Goal: Communication & Community: Answer question/provide support

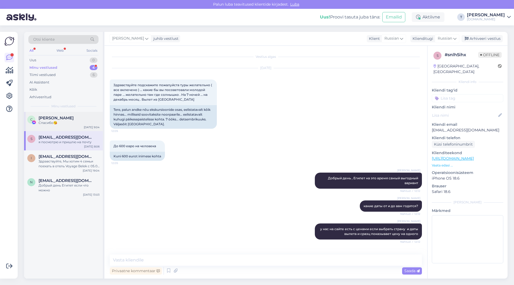
scroll to position [582, 0]
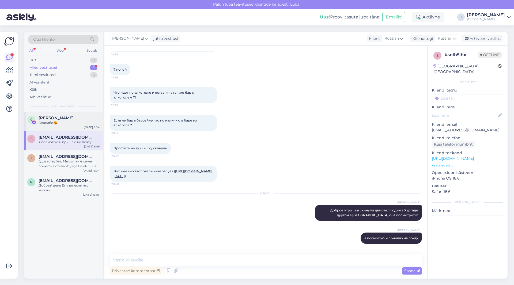
click at [67, 120] on span "[PERSON_NAME]" at bounding box center [56, 118] width 35 height 5
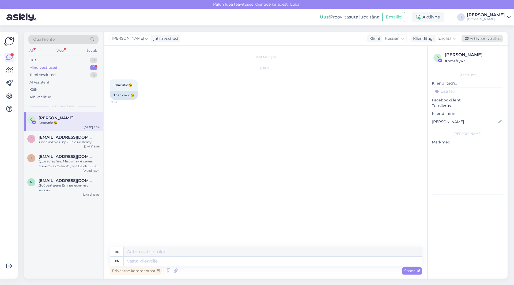
click at [485, 39] on div "Arhiveeri vestlus" at bounding box center [482, 38] width 41 height 7
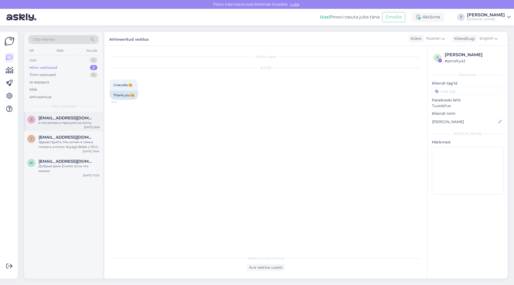
click at [58, 119] on span "[EMAIL_ADDRESS][DOMAIN_NAME]" at bounding box center [67, 118] width 56 height 5
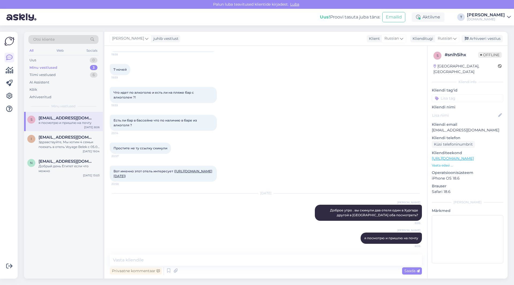
click at [58, 119] on span "[EMAIL_ADDRESS][DOMAIN_NAME]" at bounding box center [67, 118] width 56 height 5
click at [481, 37] on div "Arhiveeri vestlus" at bounding box center [482, 38] width 41 height 7
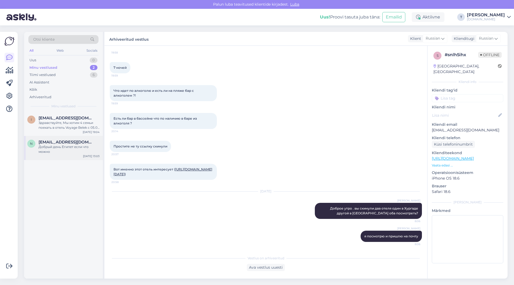
click at [54, 145] on div "Добрый день Египет если что можно" at bounding box center [69, 150] width 61 height 10
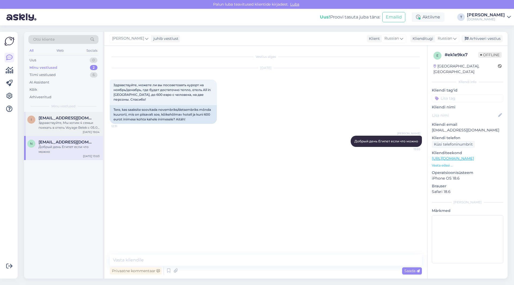
click at [82, 113] on div "I [EMAIL_ADDRESS][DOMAIN_NAME] Здравствуйте, Мы хотим 4 семьи поехать в отель V…" at bounding box center [63, 124] width 79 height 24
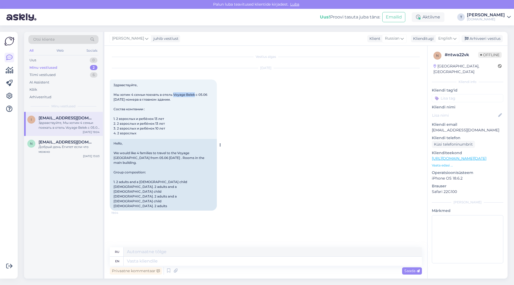
drag, startPoint x: 175, startPoint y: 93, endPoint x: 194, endPoint y: 94, distance: 19.6
click at [194, 94] on span "Здравствуйте, Мы хотим 4 семьи поехать в отель Voyage Belek с 05.06 [DATE] номе…" at bounding box center [161, 109] width 94 height 52
copy span "Voyage Belek"
drag, startPoint x: 139, startPoint y: 134, endPoint x: 110, endPoint y: 86, distance: 56.5
click at [110, 86] on div "Здравствуйте, Мы хотим 4 семьи поехать в отель Voyage Belek с 05.06 [DATE] номе…" at bounding box center [163, 109] width 107 height 59
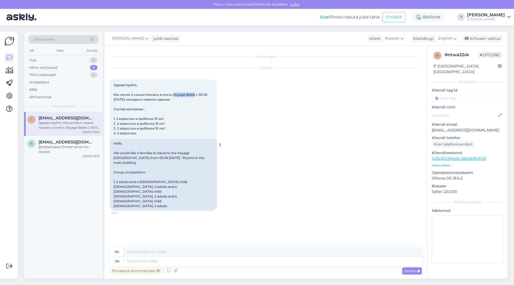
copy span "Здравствуйте, Мы хотим 4 семьи поехать в отель Voyage Belek с 05.06 [DATE] номе…"
click at [452, 127] on p "[EMAIL_ADDRESS][DOMAIN_NAME]" at bounding box center [467, 130] width 71 height 6
copy p "[EMAIL_ADDRESS][DOMAIN_NAME]"
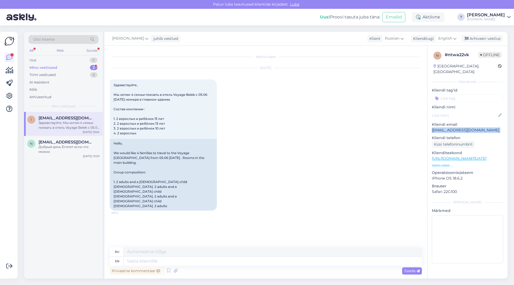
click at [78, 66] on div "Minu vestlused 2" at bounding box center [63, 67] width 70 height 7
click at [74, 124] on div "Здравствуйте, Мы хотим 4 семьи поехать в отель Voyage Belek с 05.06 [DATE] номе…" at bounding box center [69, 125] width 61 height 10
click at [182, 258] on textarea at bounding box center [273, 261] width 298 height 9
click at [448, 36] on span "English" at bounding box center [445, 39] width 14 height 6
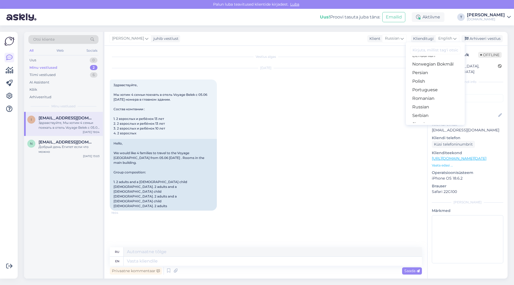
scroll to position [167, 0]
click at [422, 110] on link "Russian" at bounding box center [435, 110] width 59 height 9
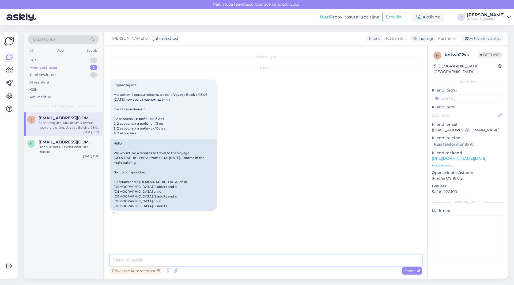
click at [213, 259] on textarea at bounding box center [266, 260] width 312 height 11
type textarea "Добрый день , отправила Вам на почту"
click at [406, 271] on span "Saada" at bounding box center [412, 271] width 16 height 5
click at [50, 144] on span "[EMAIL_ADDRESS][DOMAIN_NAME]" at bounding box center [67, 142] width 56 height 5
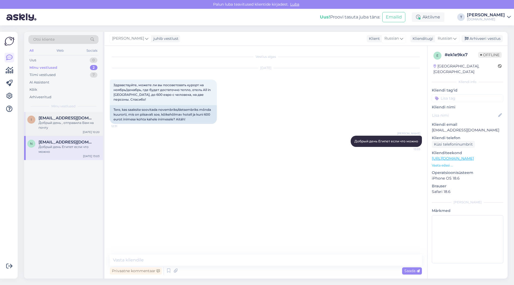
click at [82, 118] on div "[EMAIL_ADDRESS][DOMAIN_NAME]" at bounding box center [69, 118] width 61 height 5
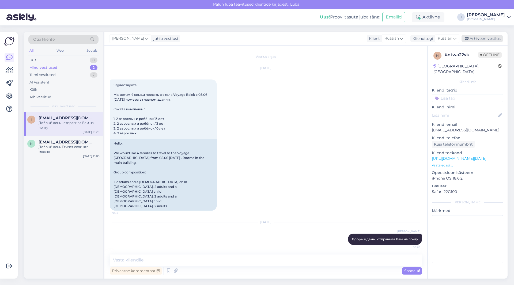
click at [477, 39] on div "Arhiveeri vestlus" at bounding box center [482, 38] width 41 height 7
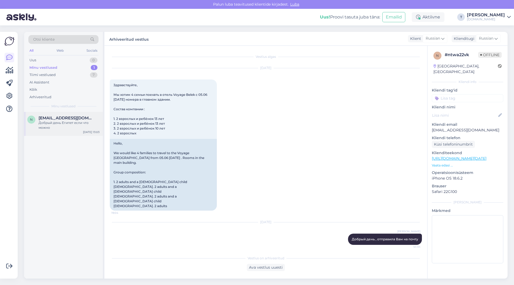
click at [53, 130] on div "n [EMAIL_ADDRESS][DOMAIN_NAME] Добрый день Египет если что можно [DATE] 13:03" at bounding box center [63, 124] width 79 height 24
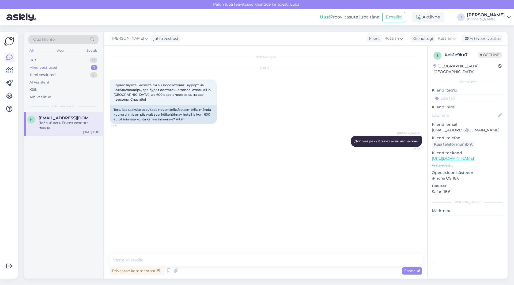
click at [309, 186] on div "Vestlus algas [DATE] Здравствуйте, можете ли вы посоветовать курорт на ноябрь/д…" at bounding box center [268, 150] width 317 height 199
click at [73, 66] on div "Minu vestlused 1" at bounding box center [63, 67] width 70 height 7
click at [71, 121] on div "Добрый день Египет если что можно" at bounding box center [69, 125] width 61 height 10
drag, startPoint x: 215, startPoint y: 94, endPoint x: 113, endPoint y: 87, distance: 102.5
click at [108, 85] on div "Vestlus algas [DATE] Здравствуйте, можете ли вы посоветовать курорт на ноябрь/д…" at bounding box center [265, 162] width 323 height 233
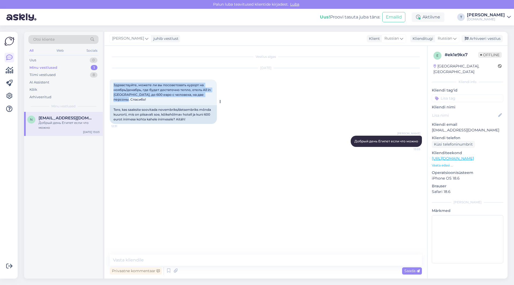
copy span "Здравствуйте, можете ли вы посоветовать курорт на ноябрь/декабрь, где будет дос…"
click at [442, 127] on p "[EMAIL_ADDRESS][DOMAIN_NAME]" at bounding box center [467, 130] width 71 height 6
click at [464, 127] on p "[EMAIL_ADDRESS][DOMAIN_NAME]" at bounding box center [467, 130] width 71 height 6
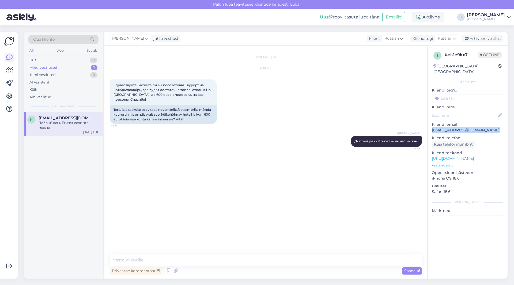
click at [464, 127] on p "[EMAIL_ADDRESS][DOMAIN_NAME]" at bounding box center [467, 130] width 71 height 6
copy p "[EMAIL_ADDRESS][DOMAIN_NAME]"
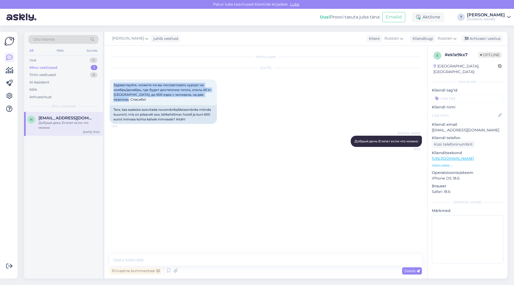
drag, startPoint x: 213, startPoint y: 94, endPoint x: 121, endPoint y: 86, distance: 92.2
click at [109, 81] on div "Vestlus algas [DATE] Здравствуйте, можете ли вы посоветовать курорт на ноябрь/д…" at bounding box center [265, 162] width 323 height 233
copy span "Здравствуйте, можете ли вы посоветовать курорт на ноябрь/декабрь, где будет дос…"
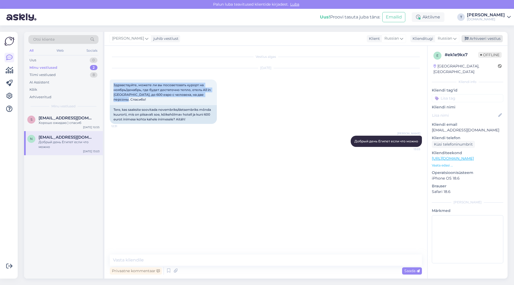
click at [486, 42] on div "Arhiveeri vestlus" at bounding box center [482, 38] width 41 height 7
click at [452, 38] on span "Russian" at bounding box center [445, 39] width 14 height 6
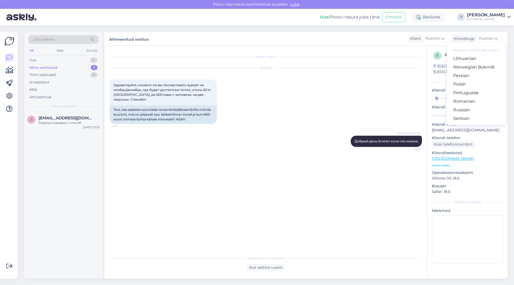
click at [114, 178] on div "Vestlus algas [DATE] Здравствуйте, можете ли вы посоветовать курорт на ноябрь/д…" at bounding box center [268, 149] width 317 height 197
click at [88, 124] on div "Хорошо ожидаю ) спасиб" at bounding box center [69, 122] width 61 height 5
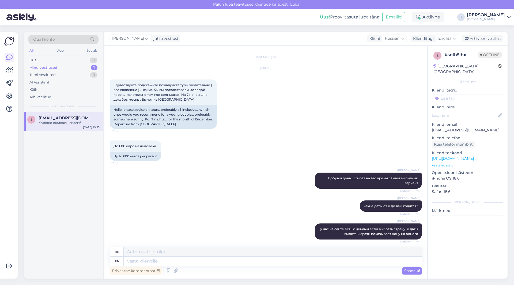
scroll to position [782, 0]
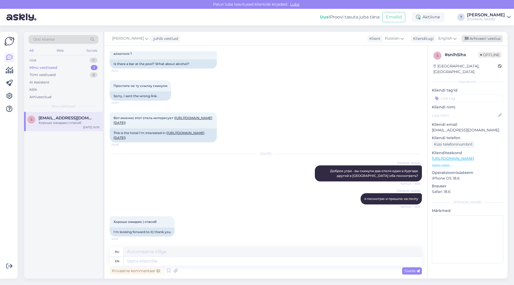
click at [482, 38] on div "Arhiveeri vestlus" at bounding box center [482, 38] width 41 height 7
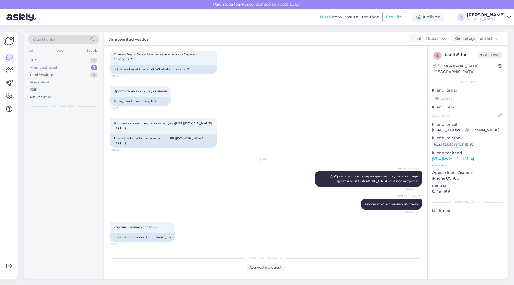
scroll to position [777, 0]
click at [70, 66] on div "Minu vestlused 0" at bounding box center [63, 67] width 70 height 7
click at [201, 210] on div "[PERSON_NAME] я посмотрю и пришлю на почту Nähtud ✓ 8:06" at bounding box center [266, 204] width 312 height 23
